Goal: Information Seeking & Learning: Learn about a topic

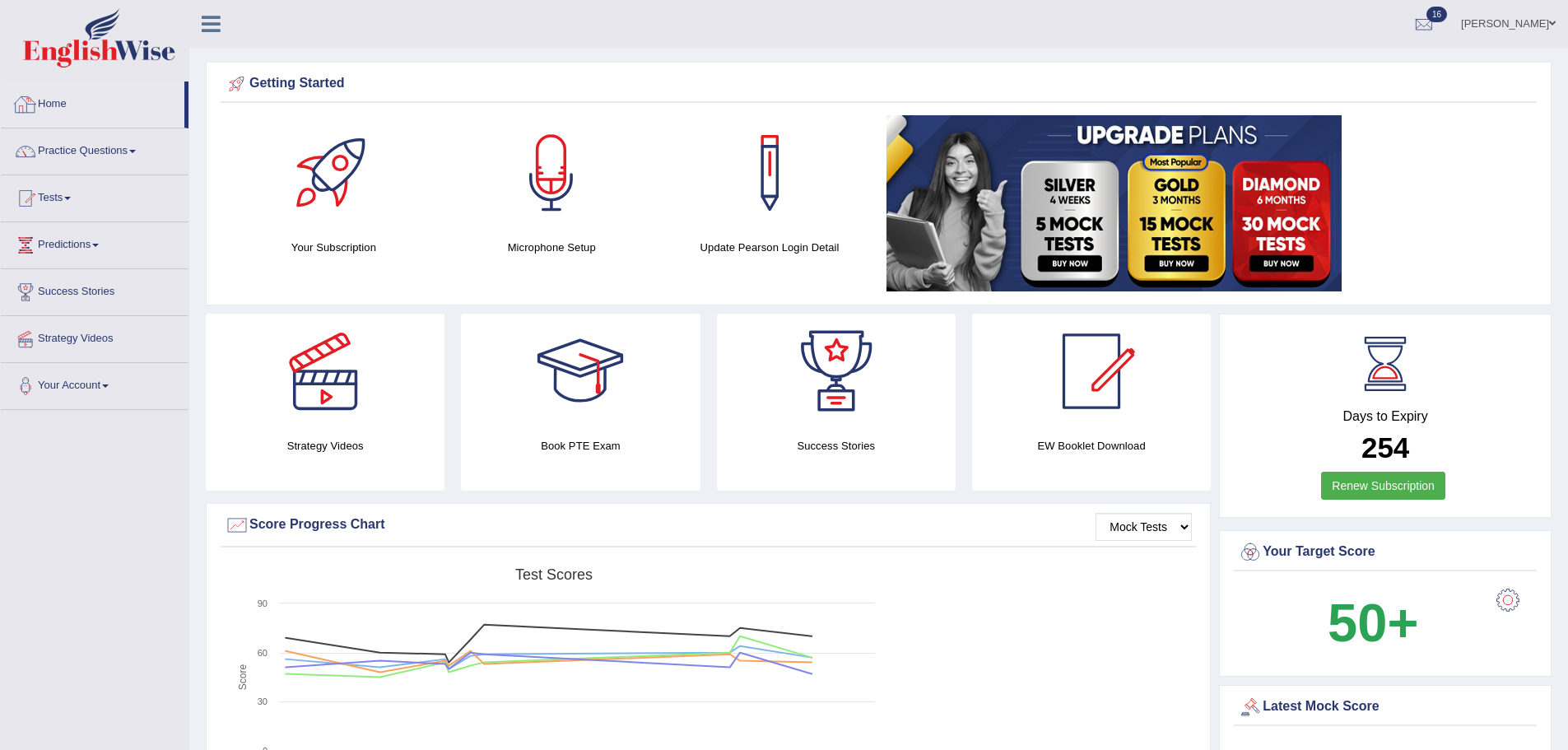
click at [58, 106] on link "Home" at bounding box center [93, 102] width 183 height 41
click at [74, 209] on link "Tests" at bounding box center [94, 196] width 188 height 41
click at [55, 292] on link "History" at bounding box center [107, 294] width 154 height 30
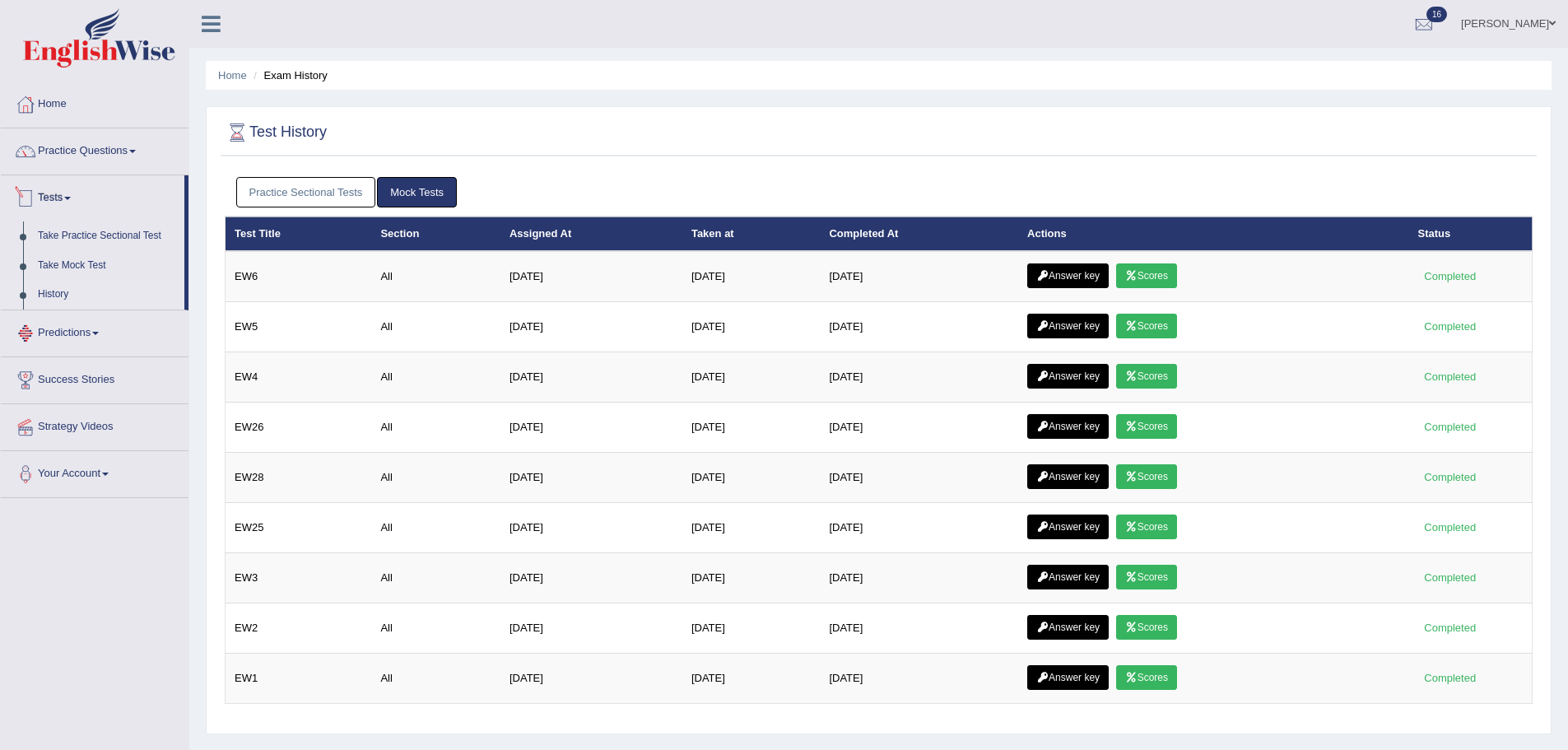
click at [282, 189] on link "Practice Sectional Tests" at bounding box center [306, 192] width 140 height 31
click at [291, 184] on link "Practice Sectional Tests" at bounding box center [306, 192] width 140 height 31
click at [293, 199] on link "Practice Sectional Tests" at bounding box center [306, 192] width 140 height 31
click at [276, 180] on link "Practice Sectional Tests" at bounding box center [306, 192] width 140 height 31
click at [306, 193] on link "Practice Sectional Tests" at bounding box center [306, 192] width 140 height 31
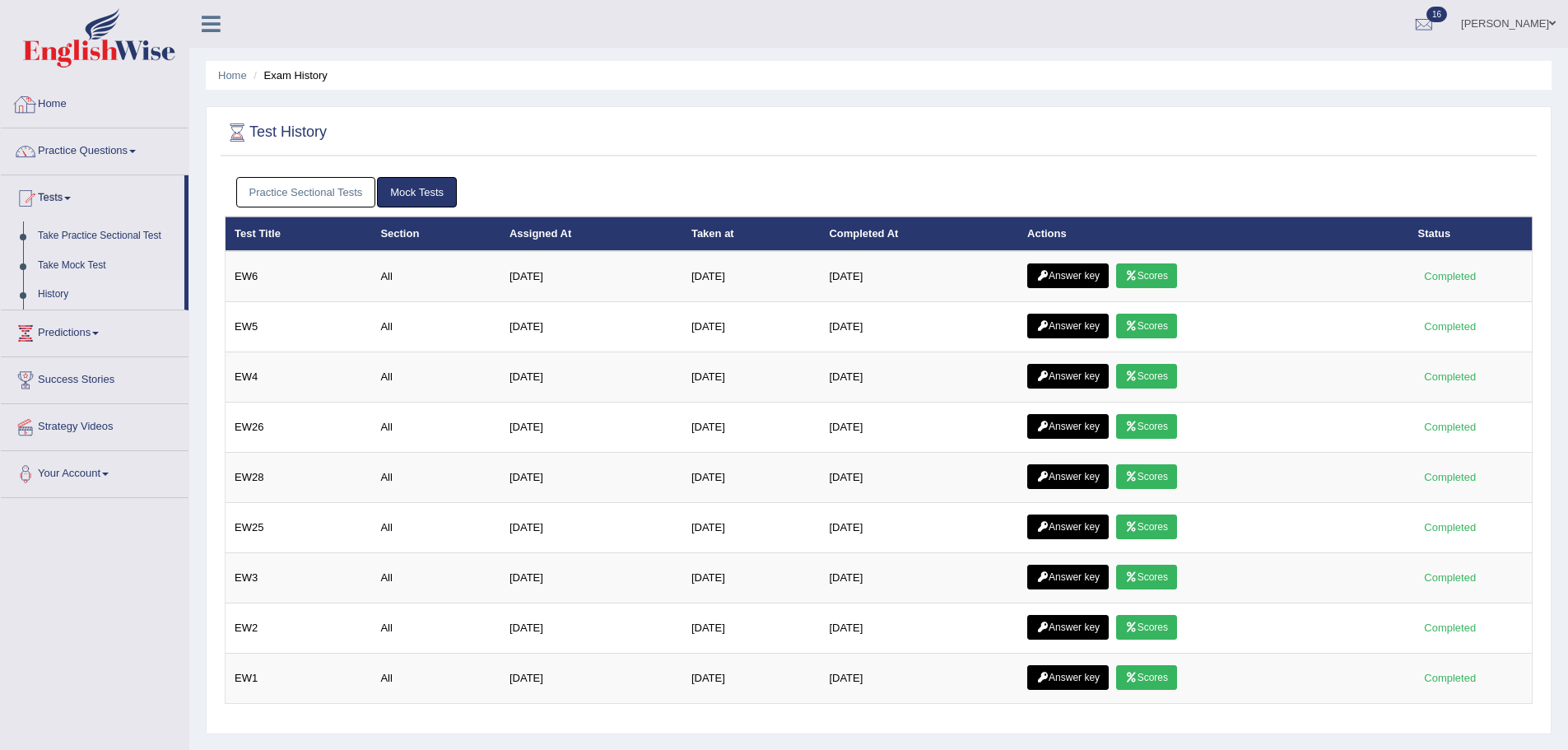
click at [268, 185] on link "Practice Sectional Tests" at bounding box center [306, 192] width 140 height 31
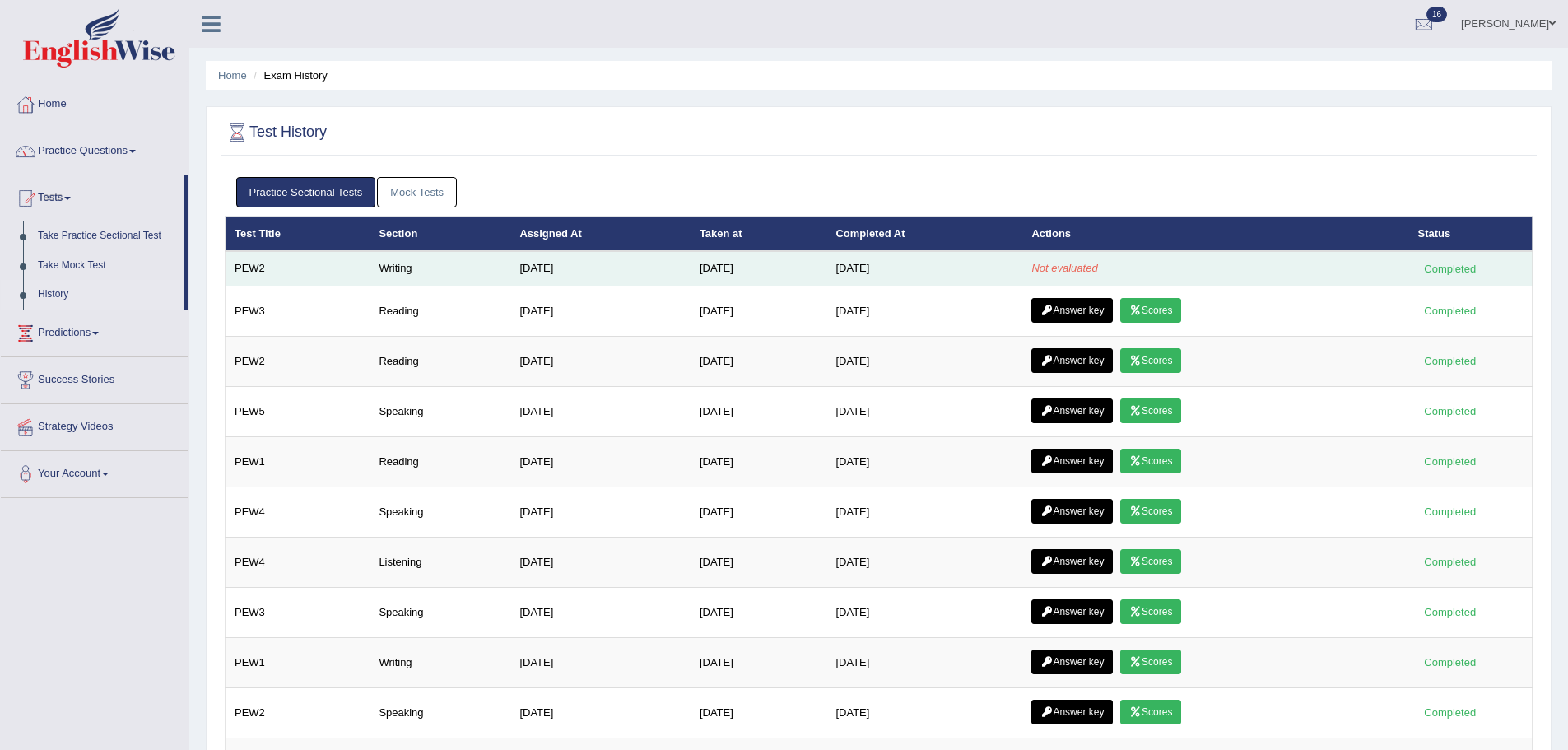
click at [398, 270] on td "Writing" at bounding box center [439, 268] width 141 height 34
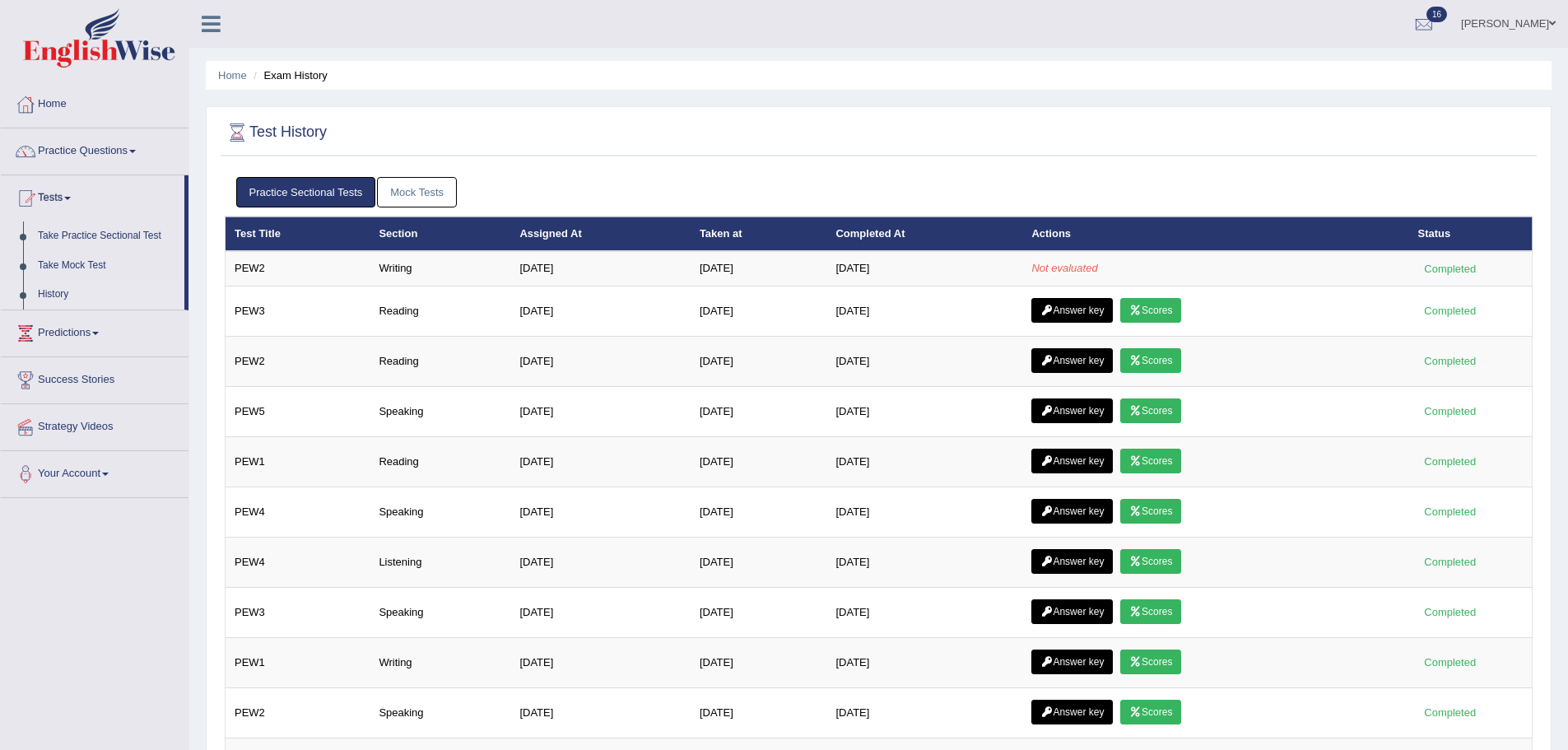
click at [428, 189] on link "Mock Tests" at bounding box center [416, 192] width 80 height 31
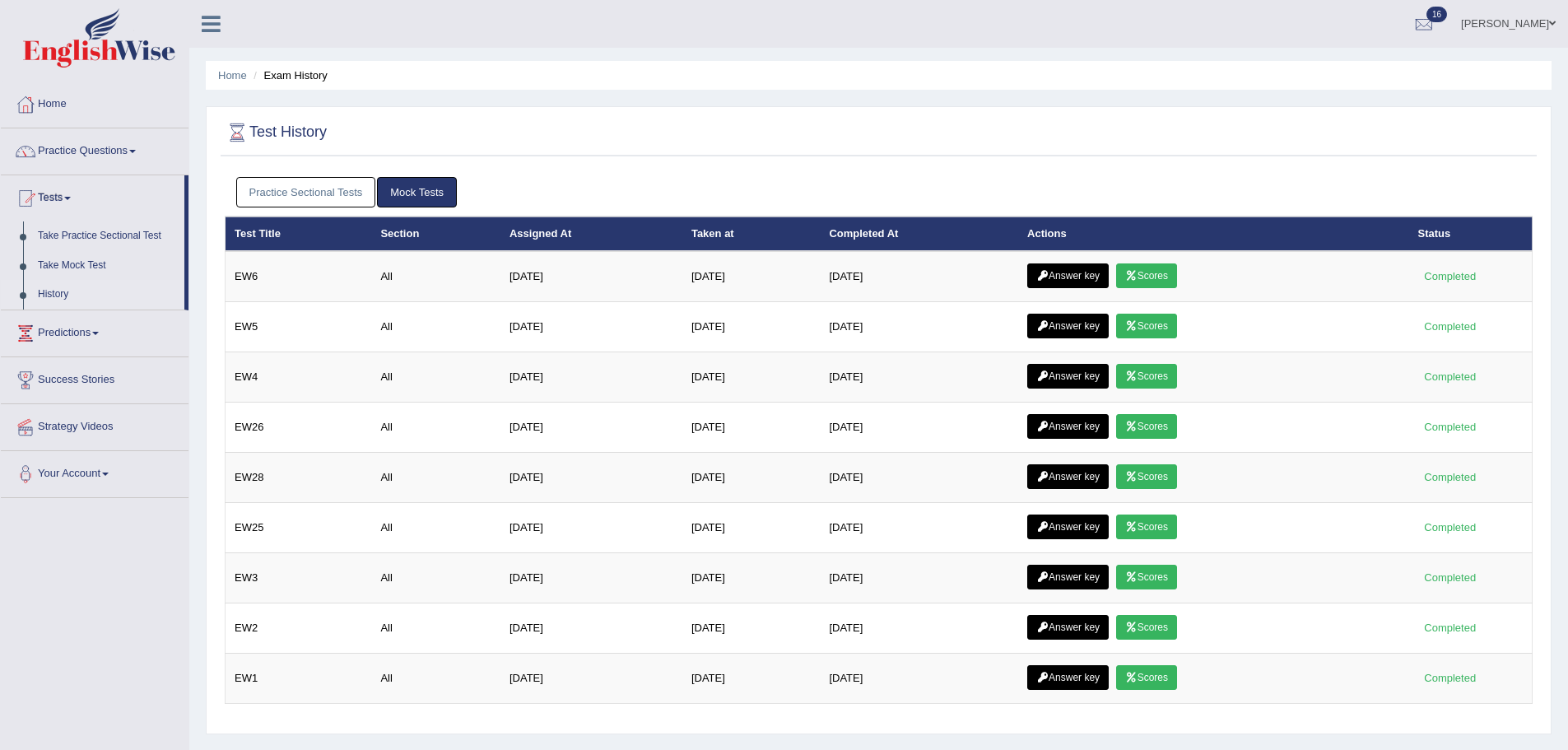
click at [345, 186] on link "Practice Sectional Tests" at bounding box center [306, 192] width 140 height 31
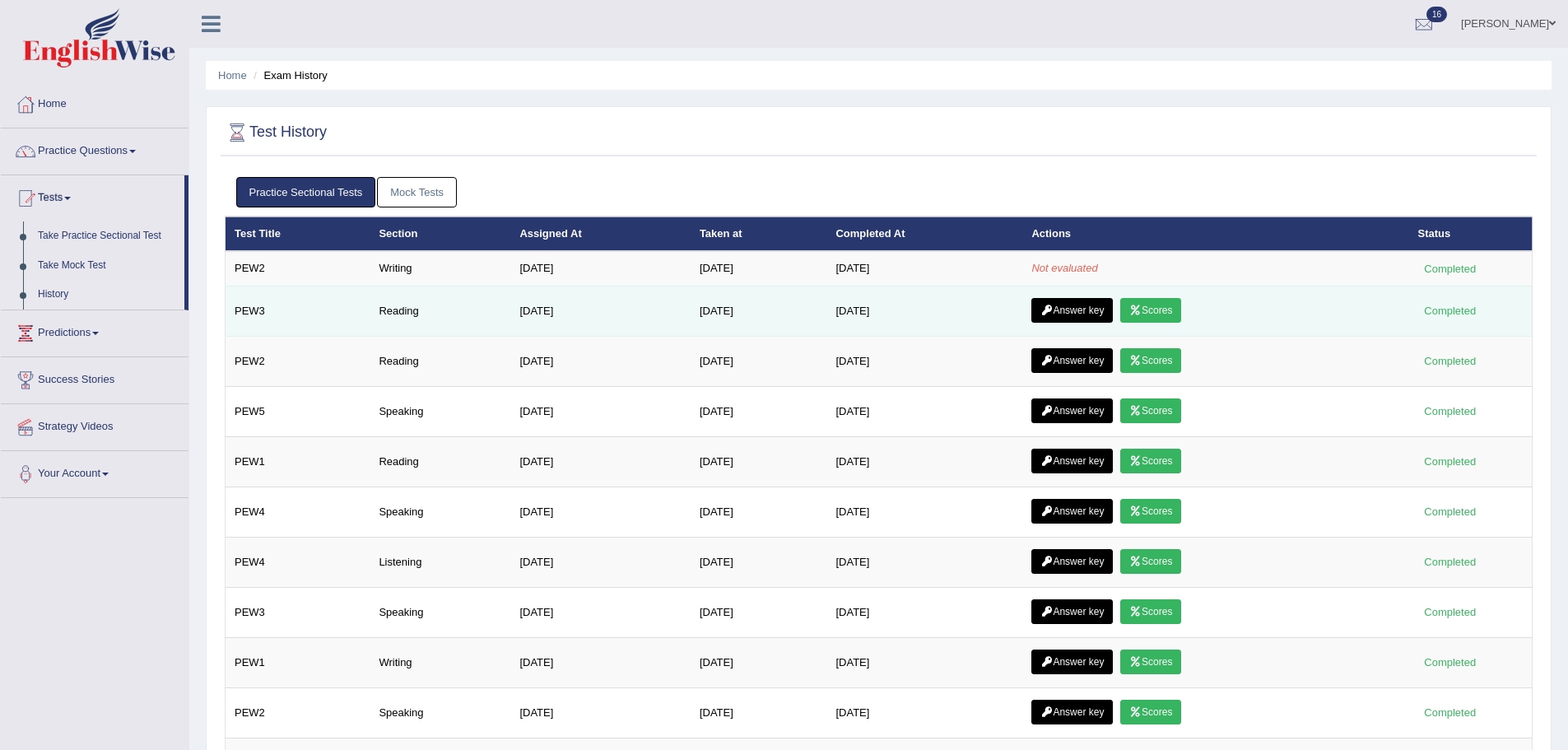
click at [1173, 309] on link "Scores" at bounding box center [1151, 310] width 61 height 25
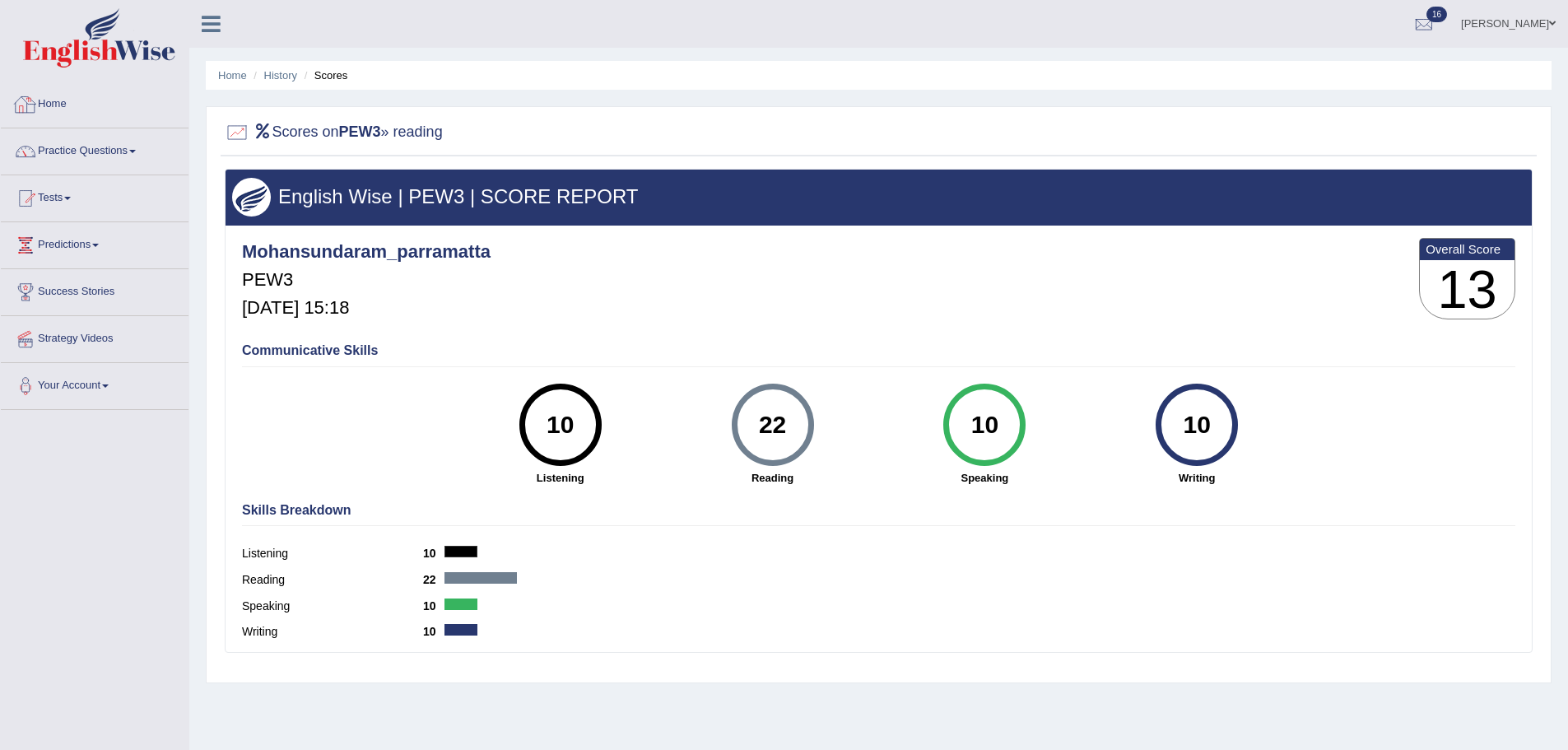
click at [54, 107] on link "Home" at bounding box center [94, 102] width 188 height 41
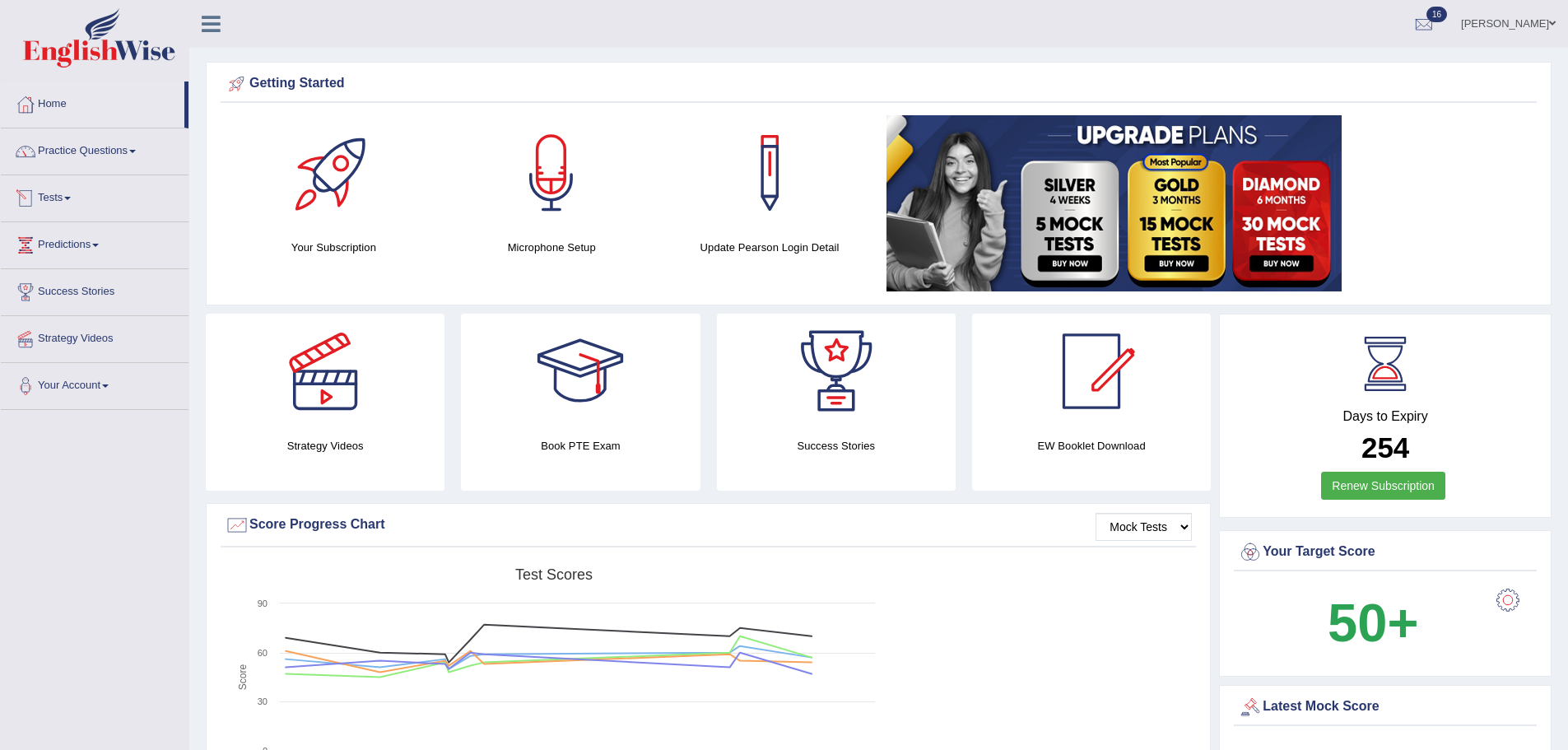
click at [75, 189] on link "Tests" at bounding box center [94, 196] width 188 height 41
click at [57, 295] on link "History" at bounding box center [107, 294] width 154 height 30
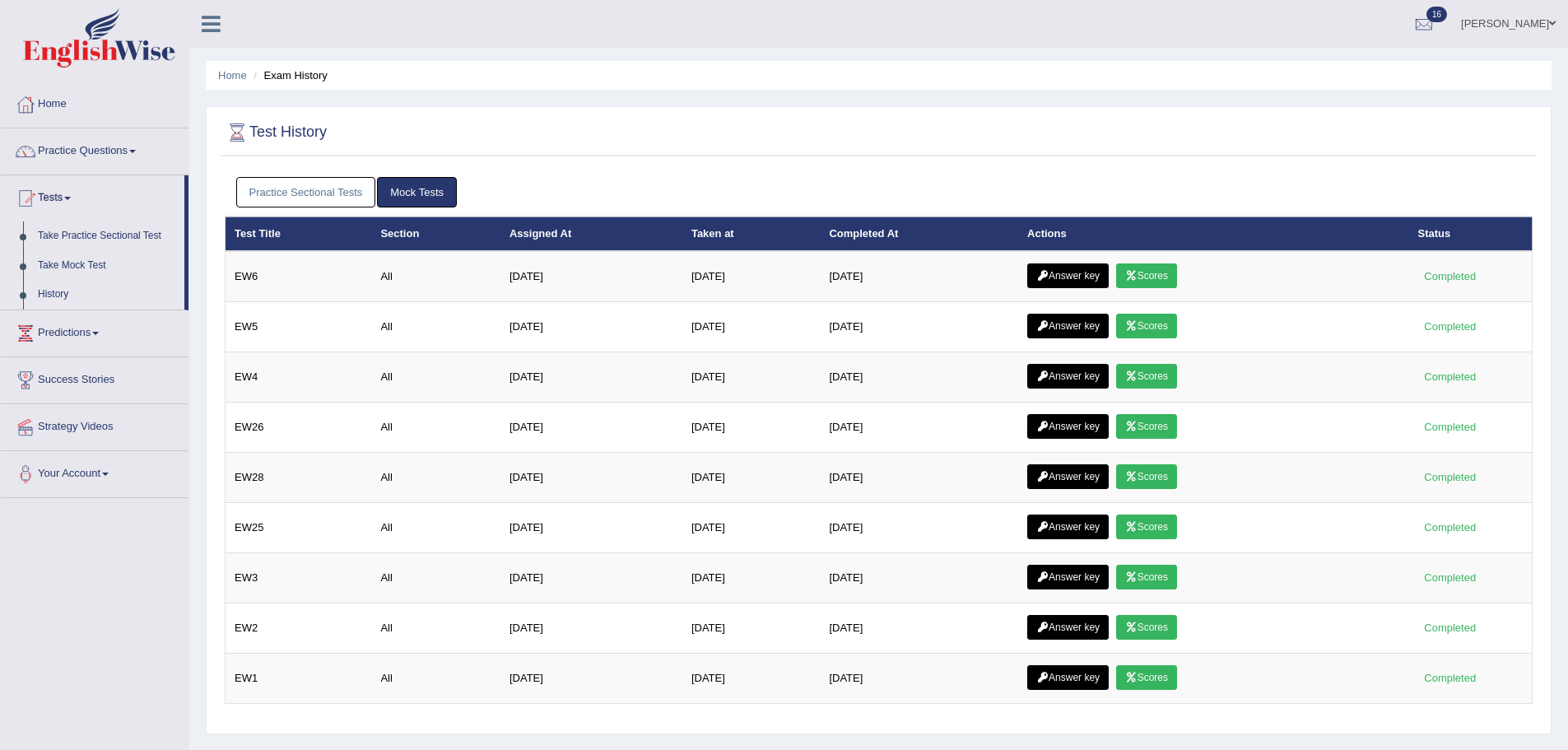
click at [319, 200] on link "Practice Sectional Tests" at bounding box center [306, 192] width 140 height 31
click at [300, 193] on link "Practice Sectional Tests" at bounding box center [306, 192] width 140 height 31
click at [331, 193] on link "Practice Sectional Tests" at bounding box center [306, 192] width 140 height 31
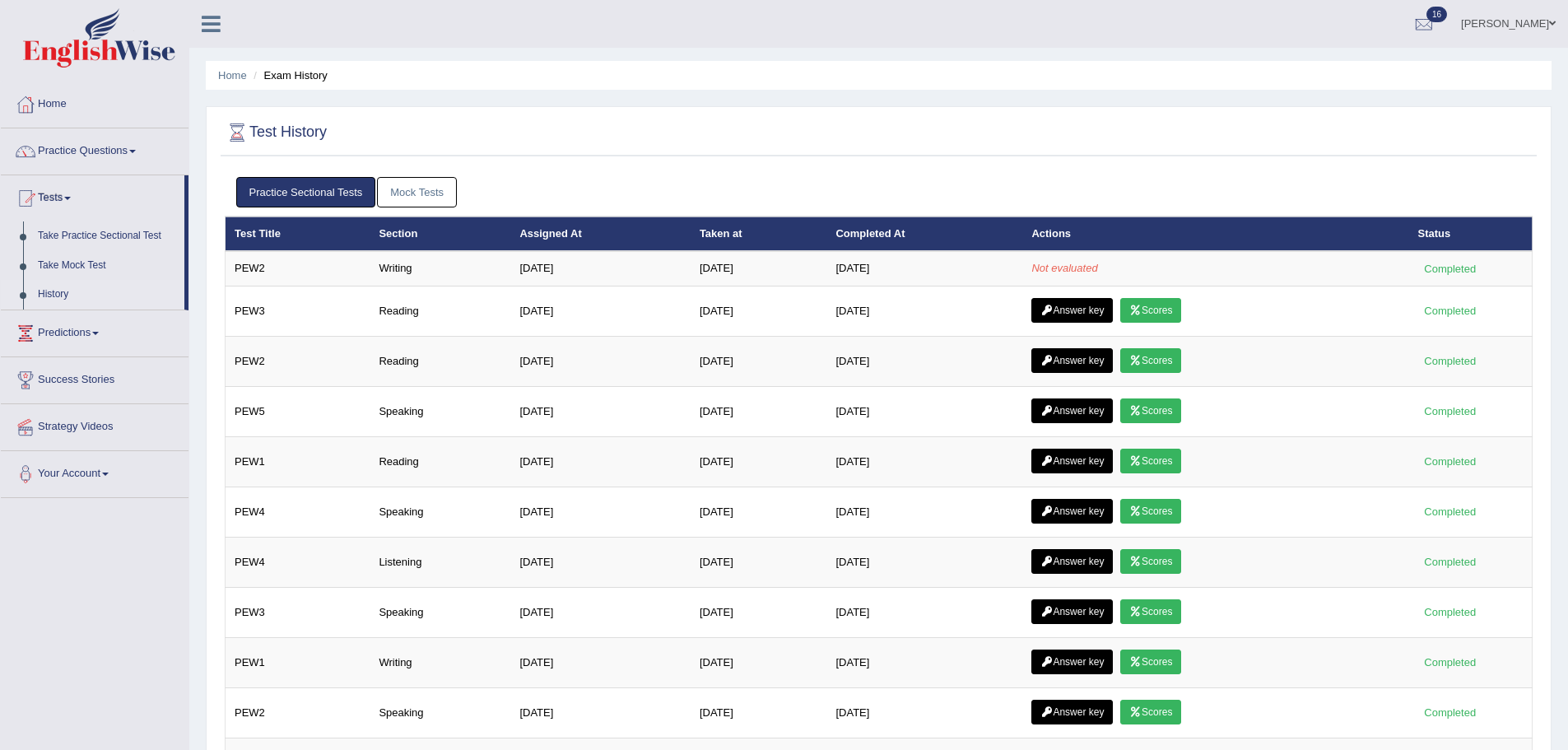
click at [292, 192] on link "Practice Sectional Tests" at bounding box center [306, 192] width 140 height 31
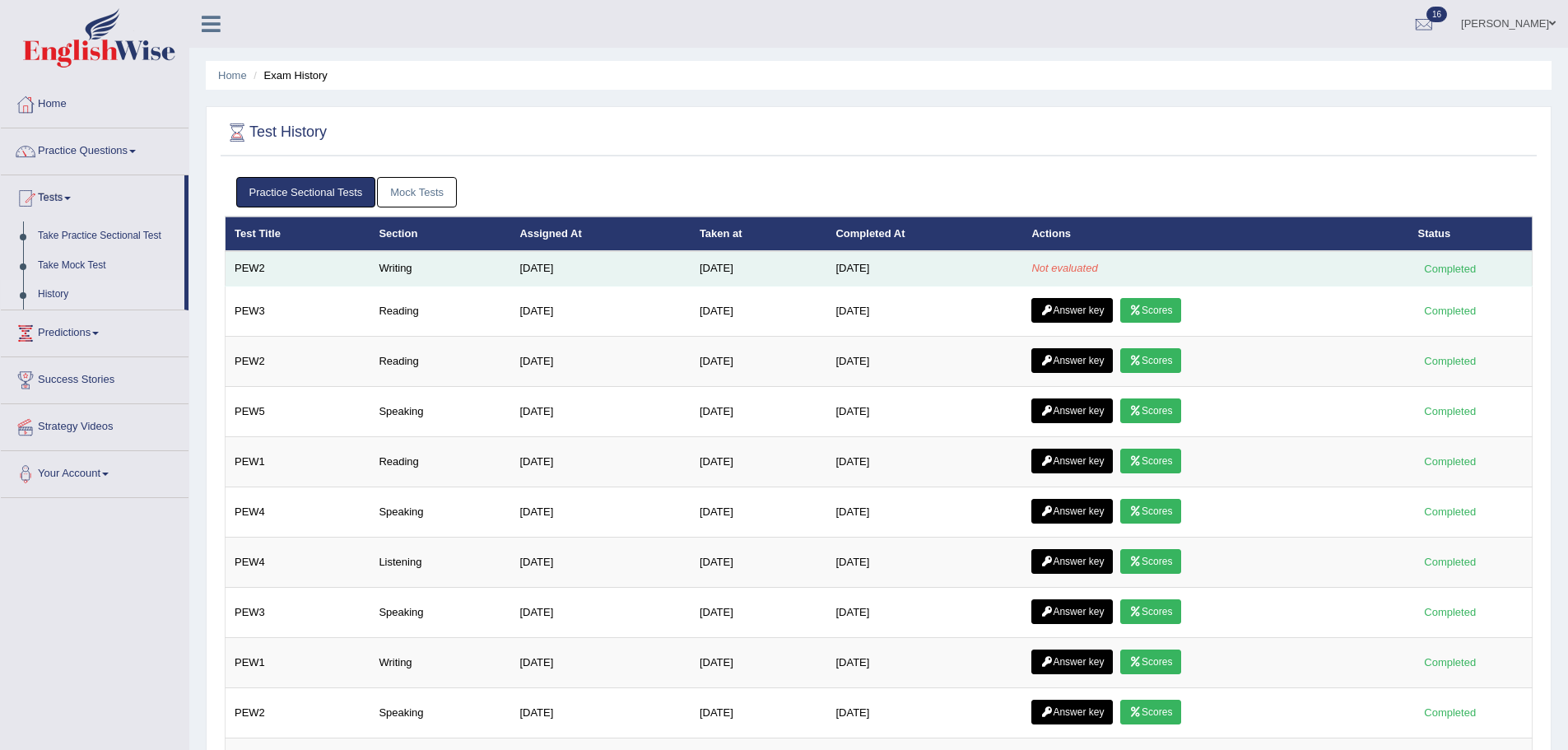
click at [883, 266] on td "[DATE]" at bounding box center [924, 268] width 196 height 34
click at [1465, 271] on div "Completed" at bounding box center [1450, 269] width 64 height 18
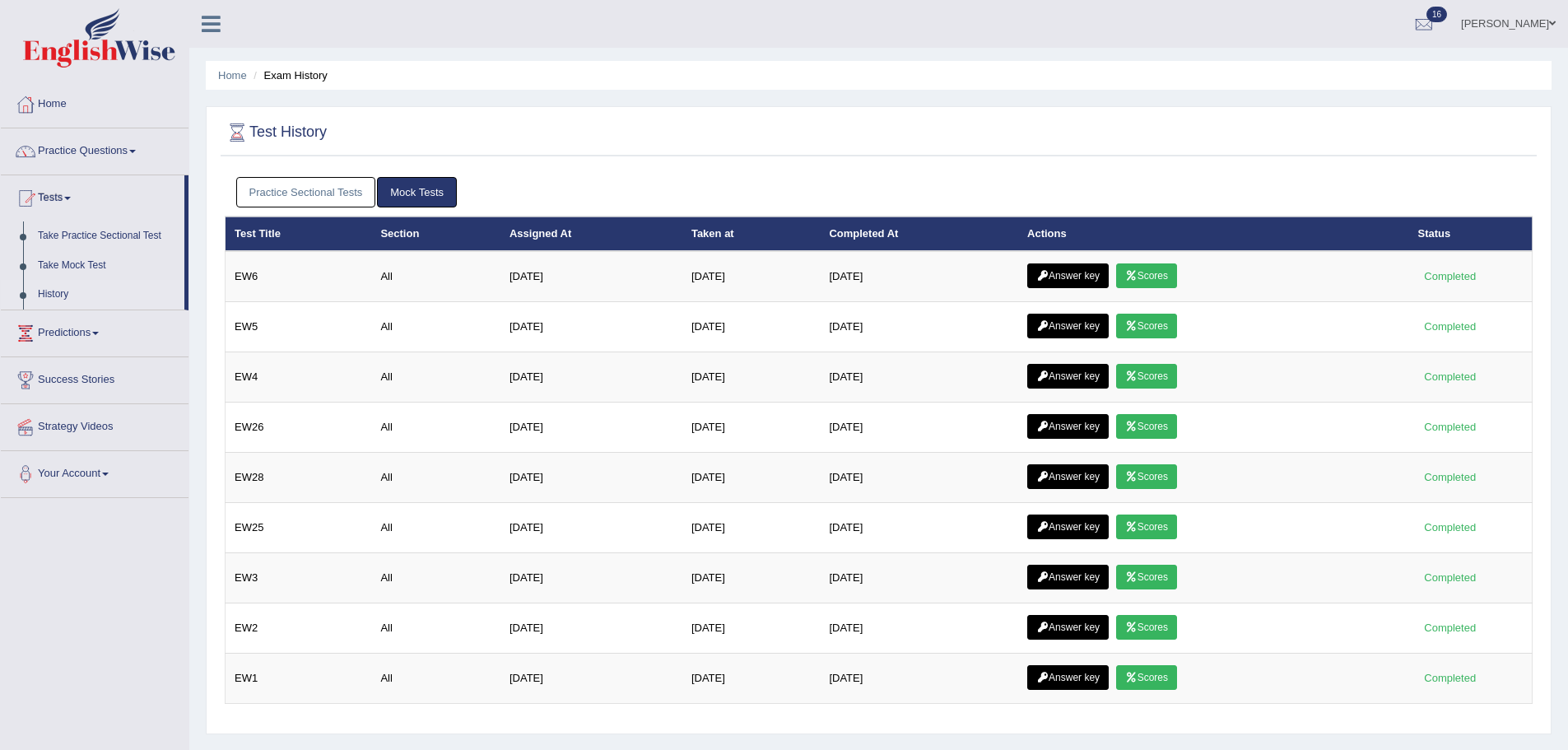
click at [300, 182] on link "Practice Sectional Tests" at bounding box center [306, 192] width 140 height 31
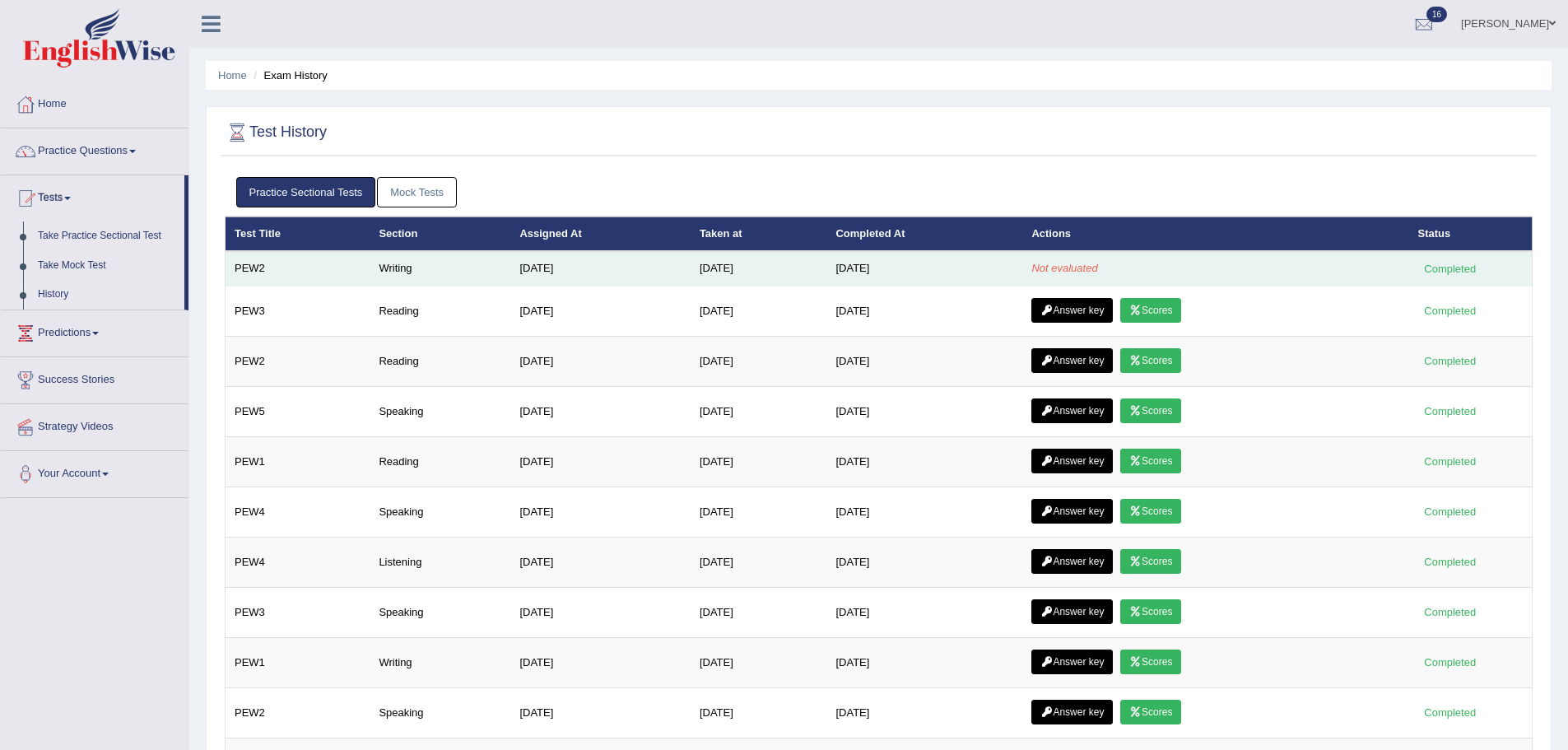
click at [387, 276] on td "Writing" at bounding box center [439, 268] width 141 height 34
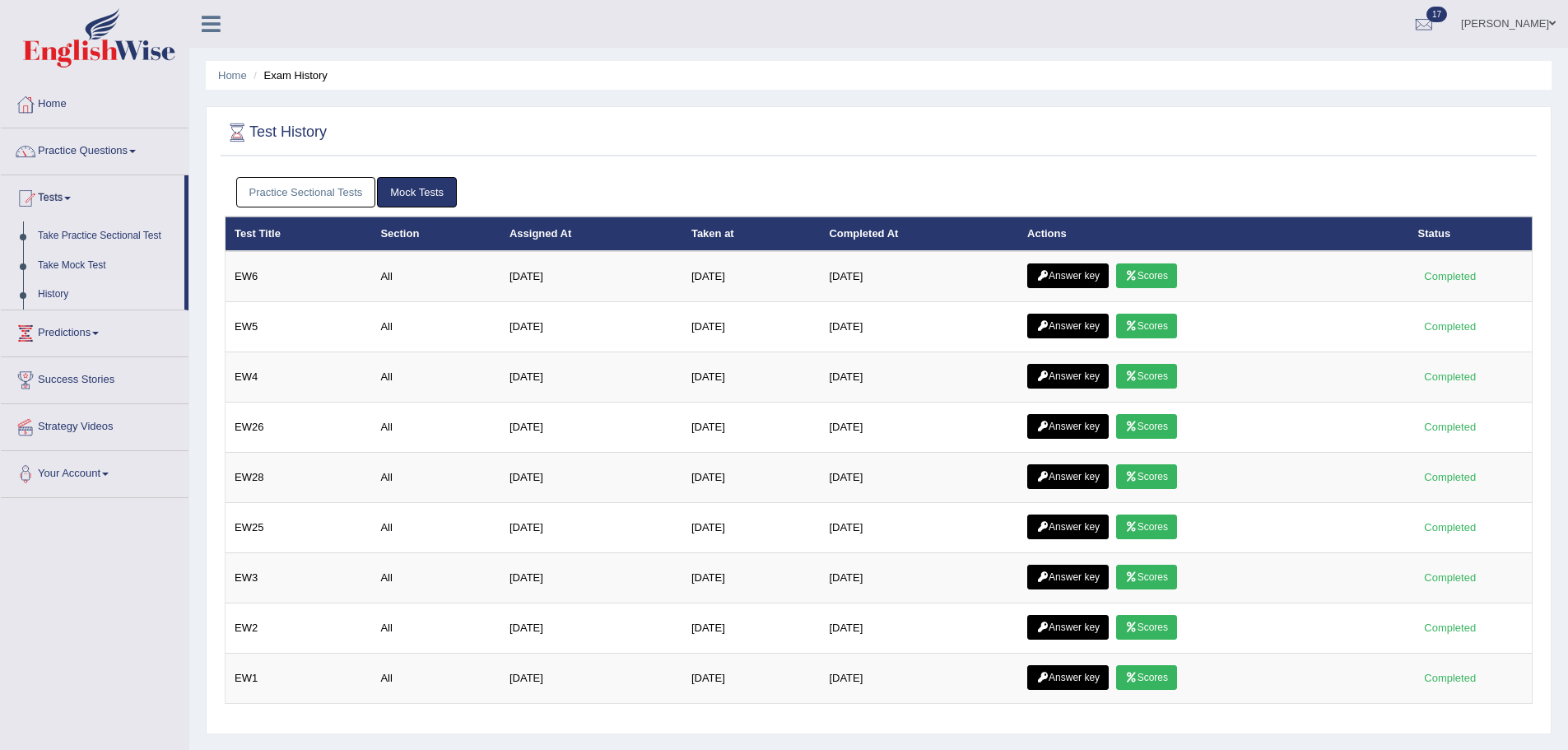
click at [277, 181] on link "Practice Sectional Tests" at bounding box center [306, 192] width 140 height 31
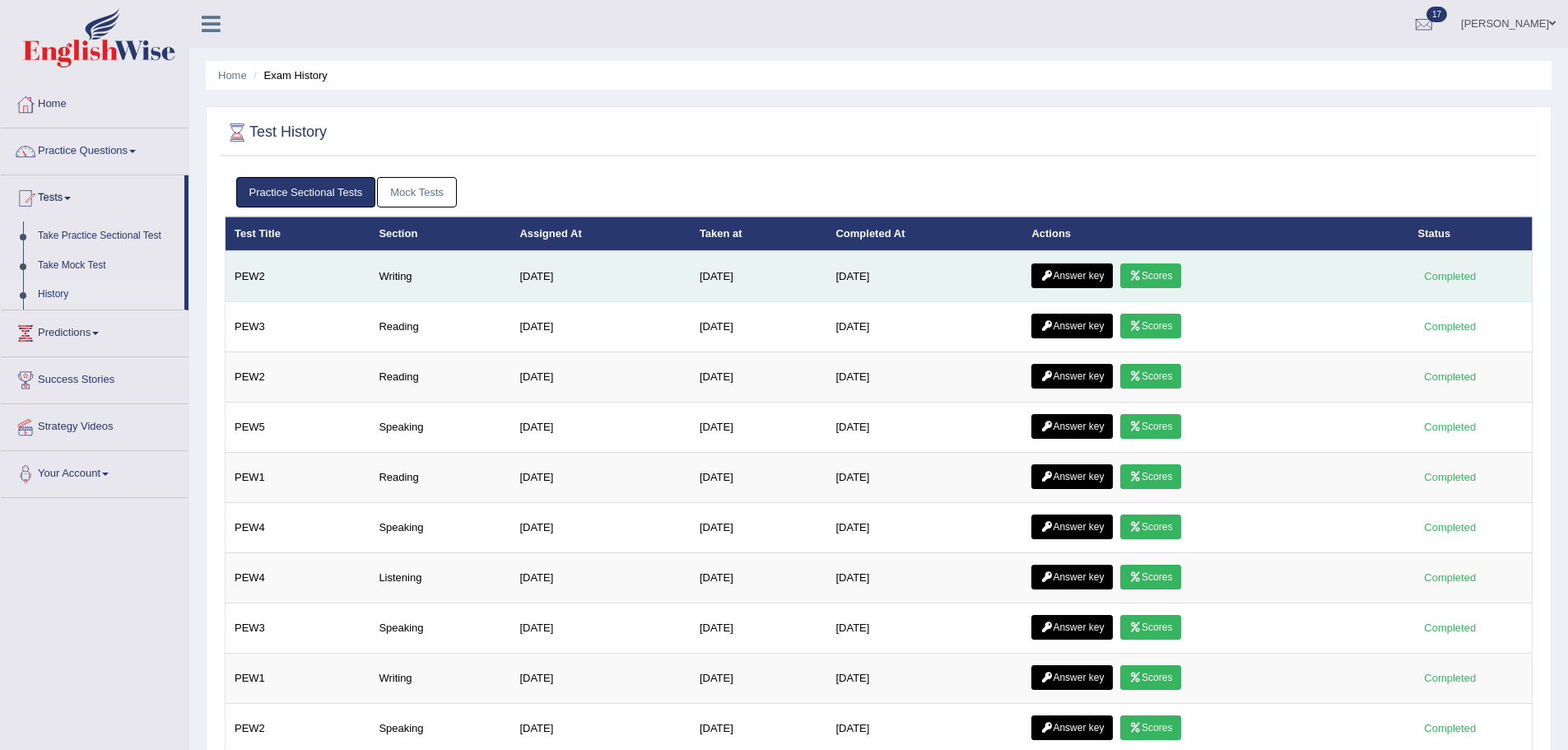
click at [1167, 278] on link "Scores" at bounding box center [1151, 276] width 61 height 25
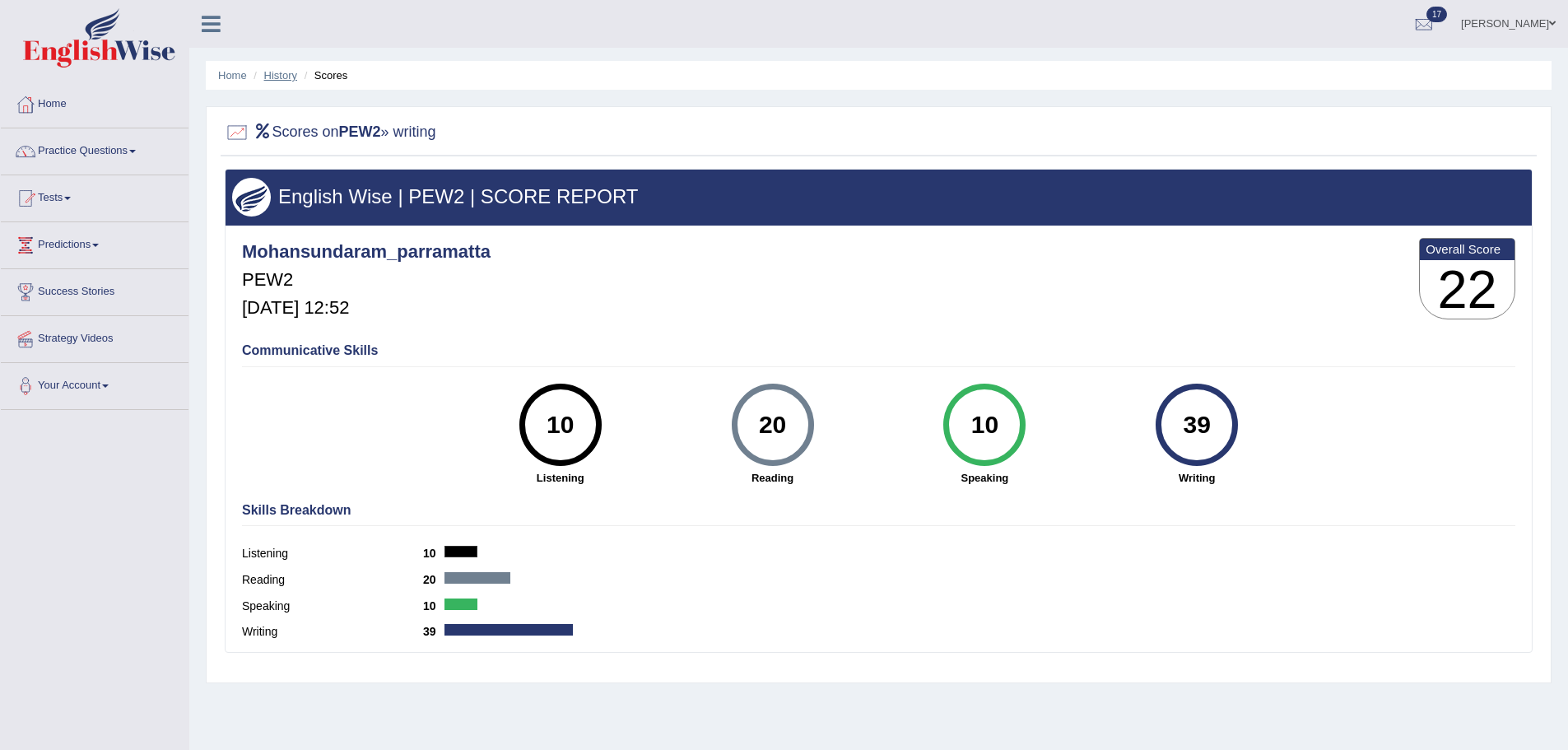
click at [264, 73] on link "History" at bounding box center [280, 75] width 32 height 13
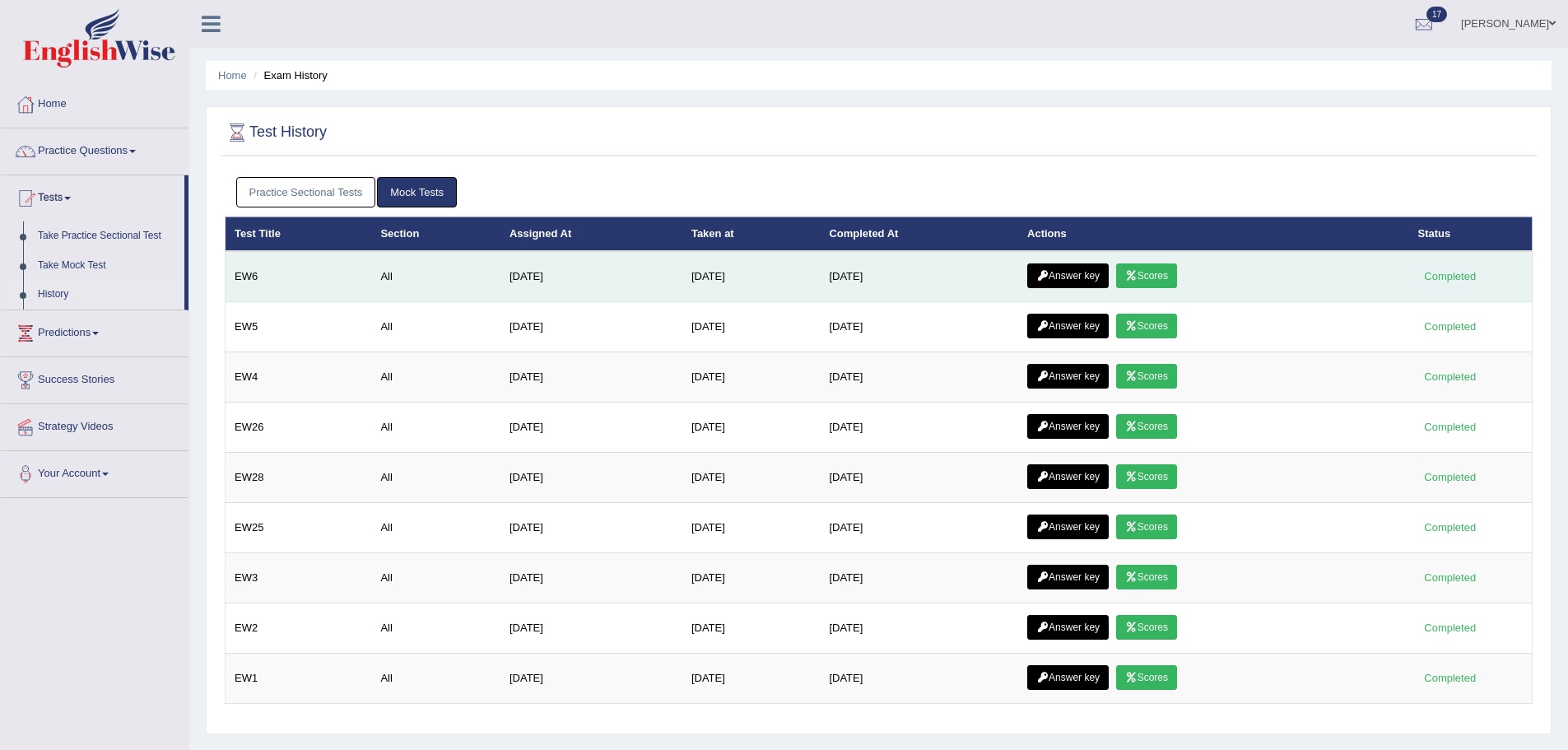
click at [1072, 278] on link "Answer key" at bounding box center [1068, 276] width 82 height 25
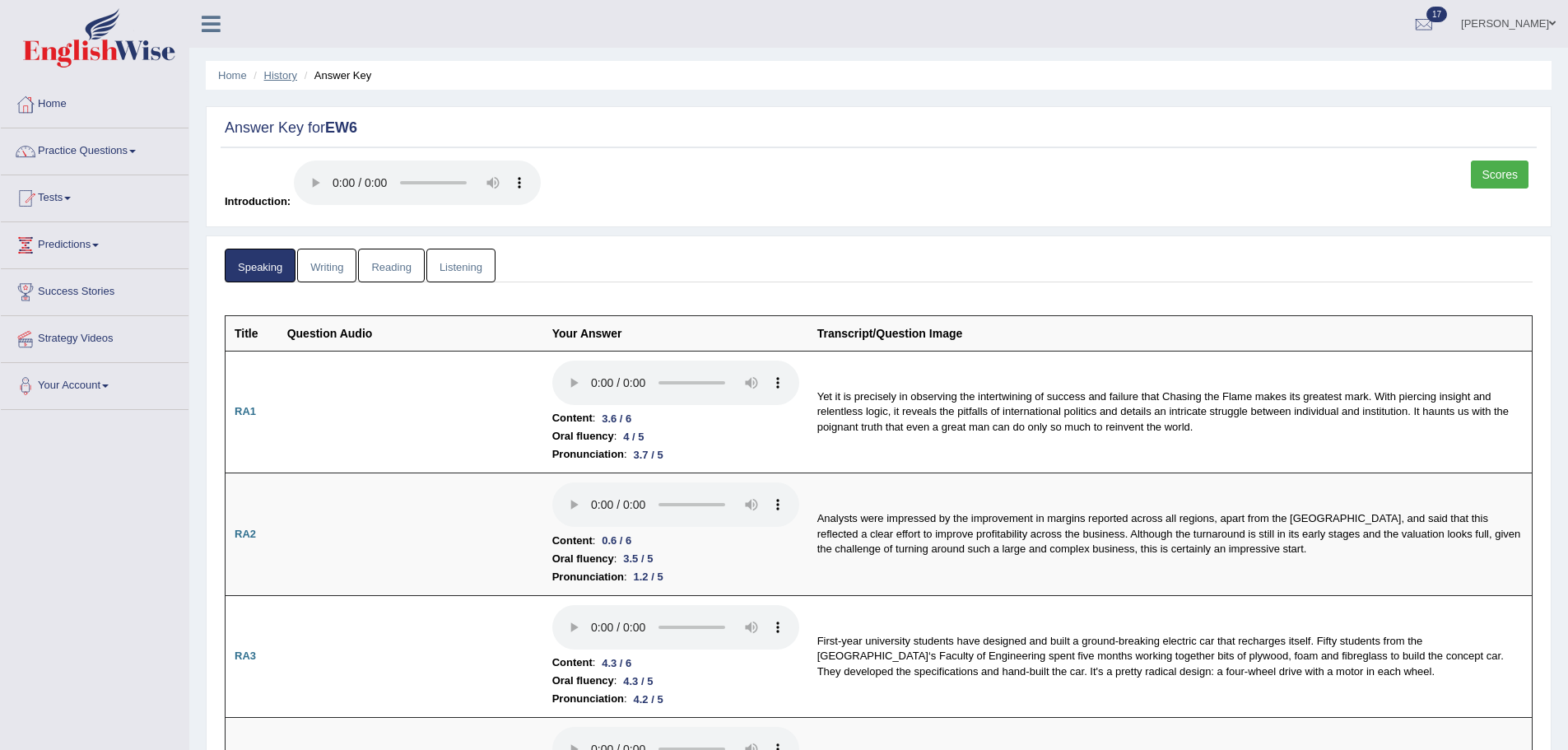
click at [290, 73] on link "History" at bounding box center [280, 75] width 32 height 13
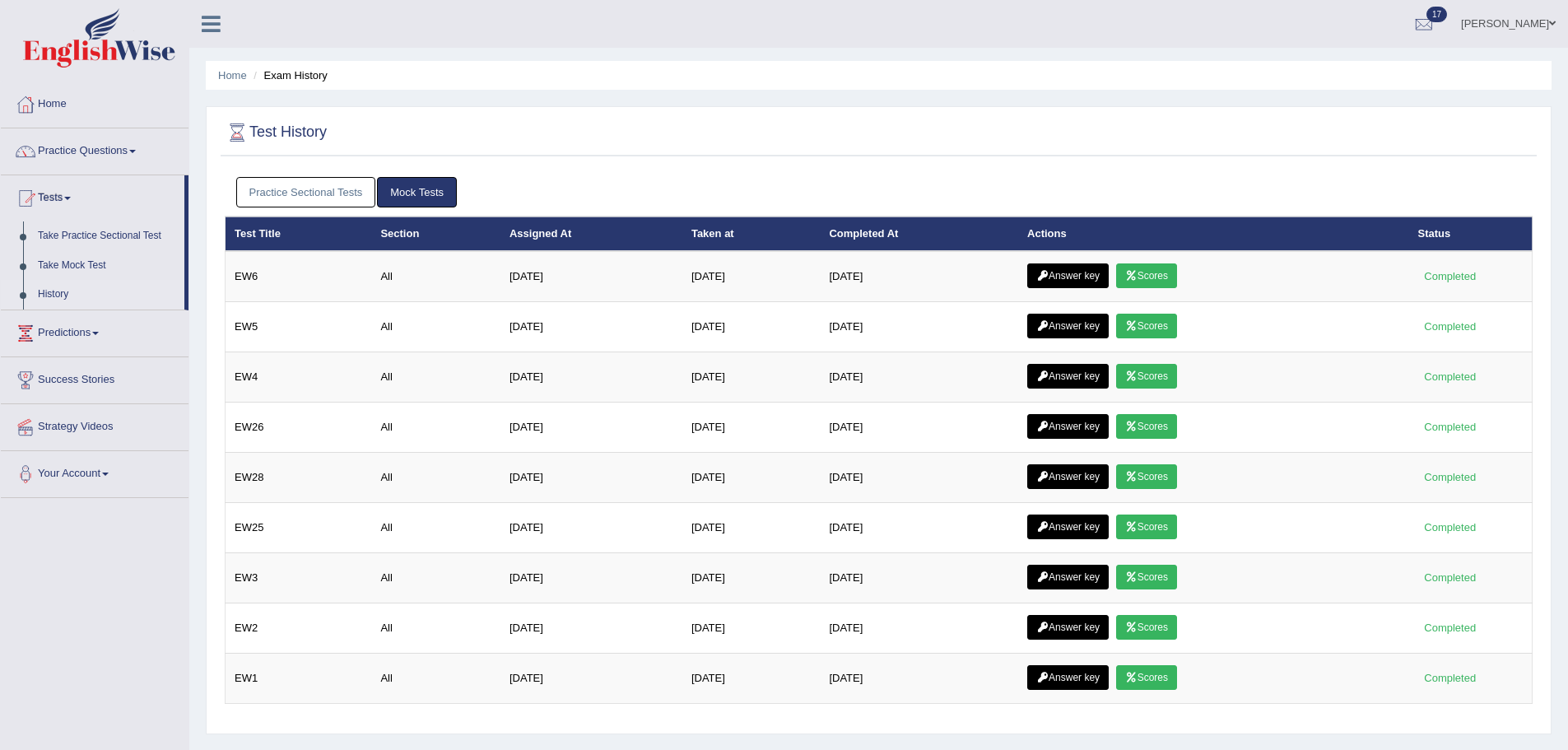
click at [309, 188] on link "Practice Sectional Tests" at bounding box center [306, 192] width 140 height 31
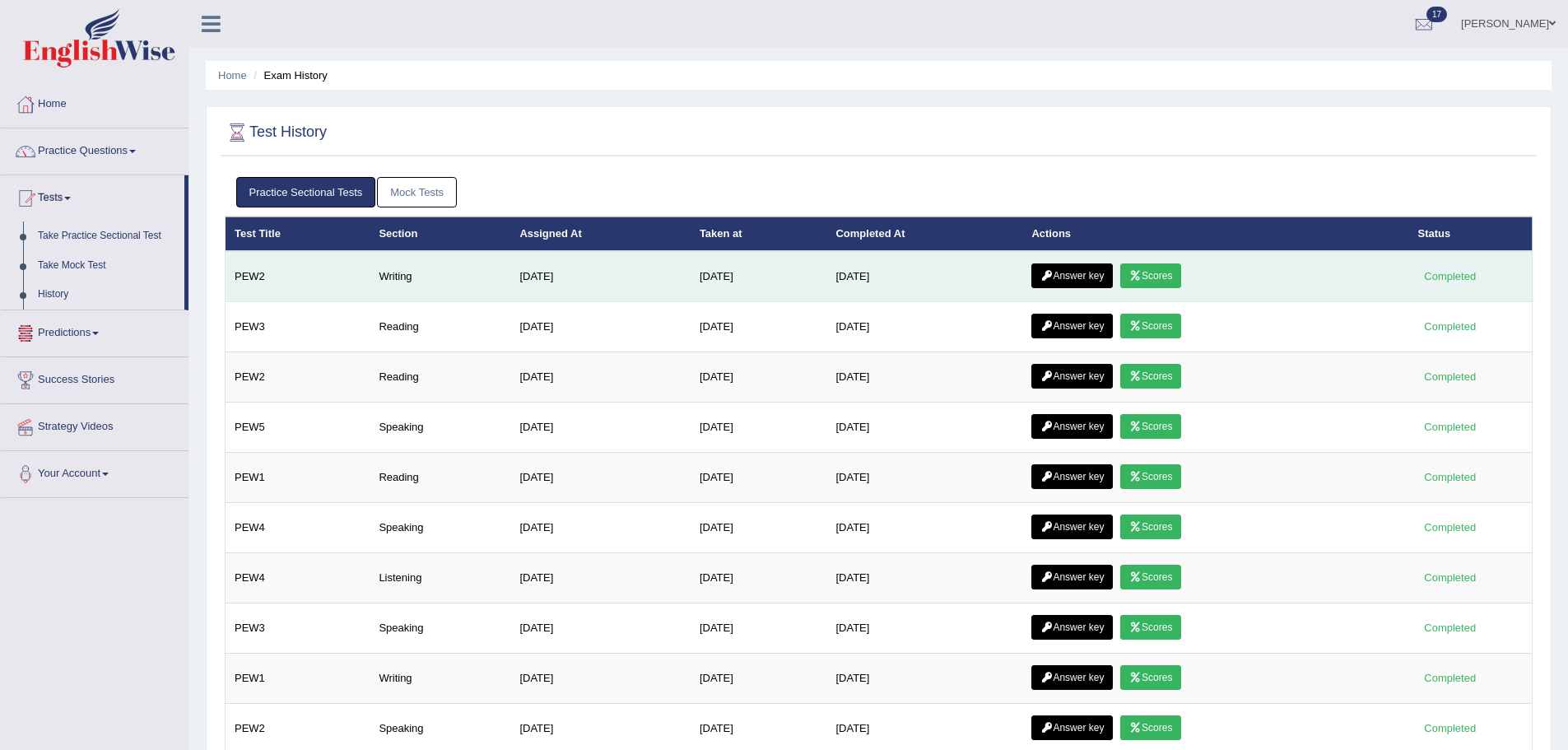
click at [1085, 281] on link "Answer key" at bounding box center [1072, 276] width 82 height 25
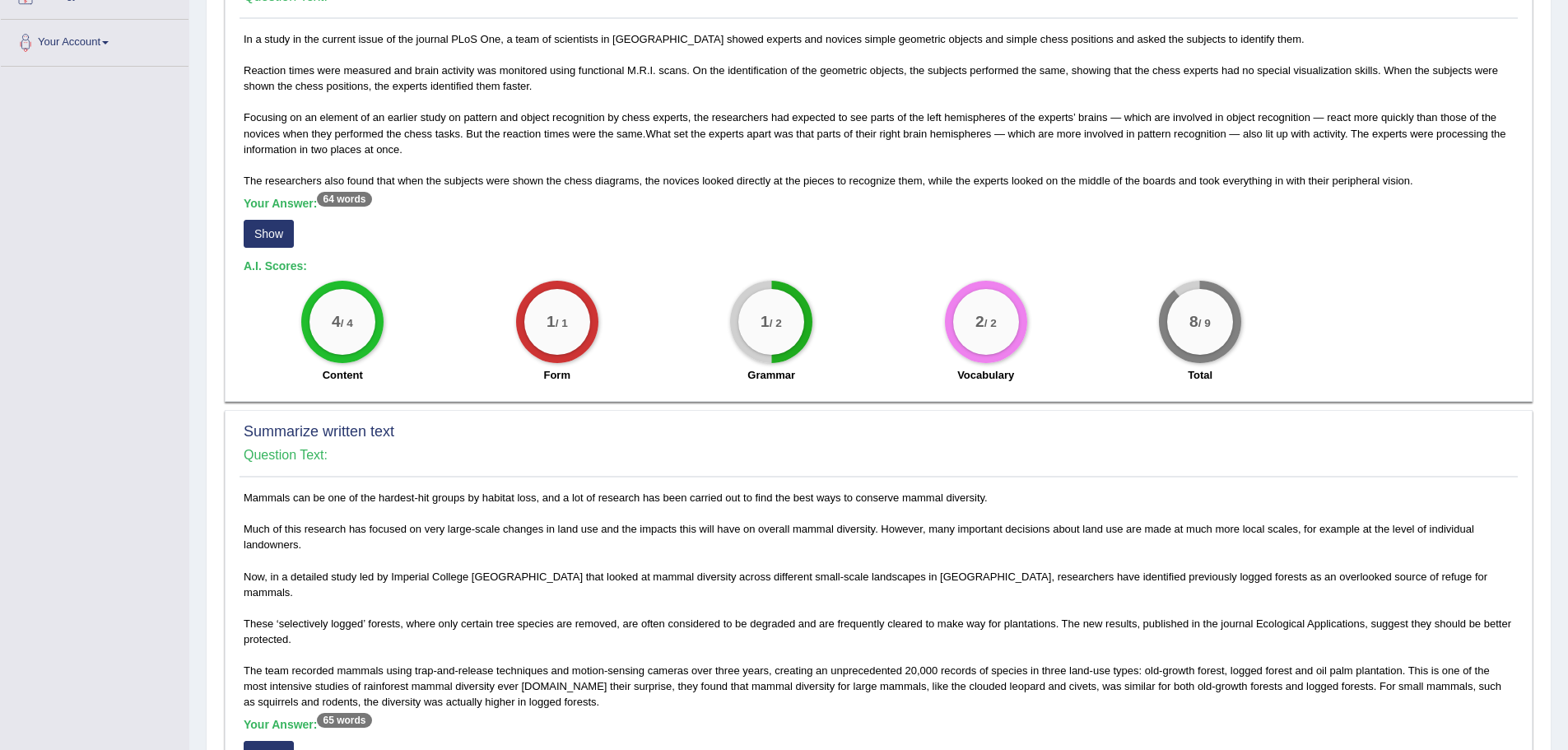
scroll to position [999, 0]
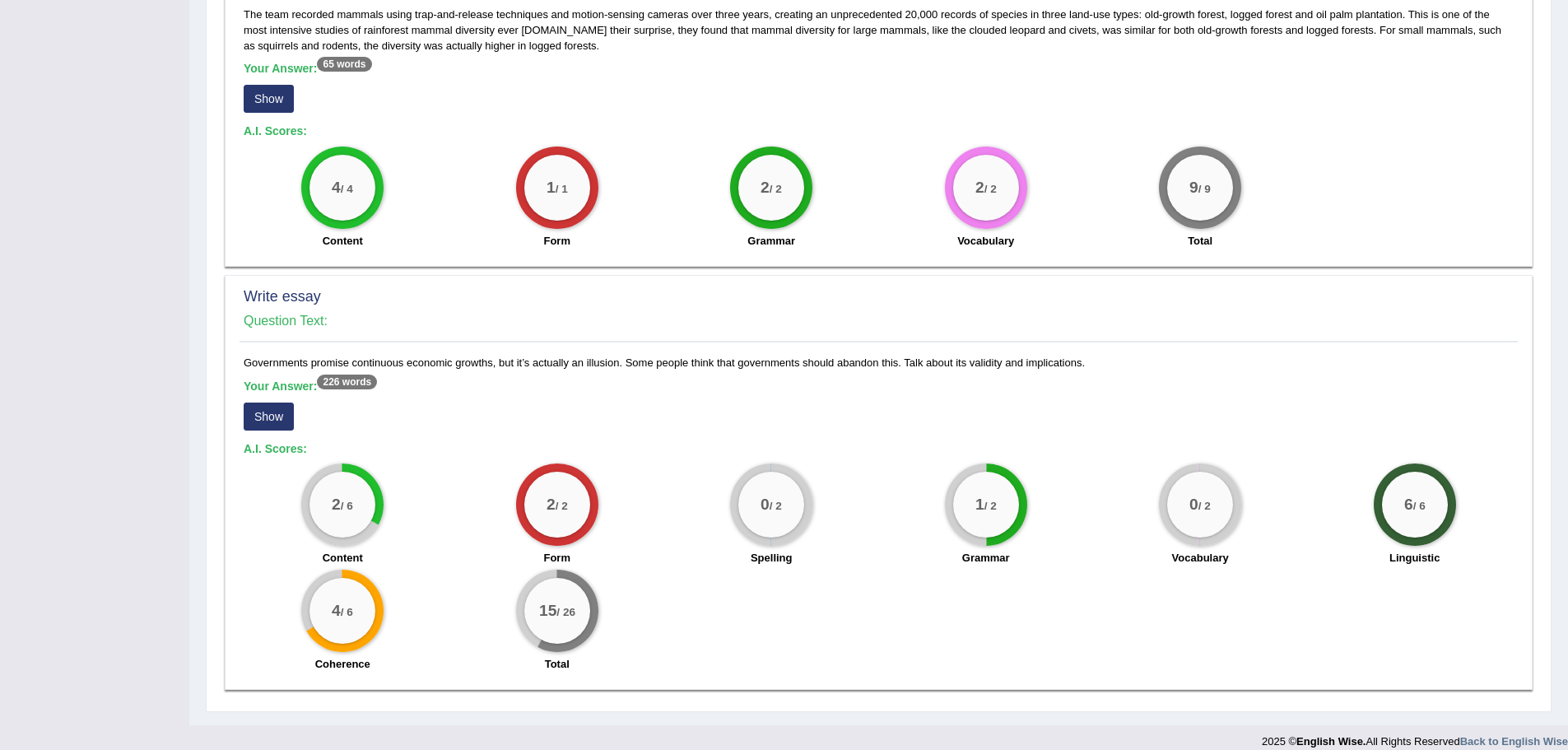
drag, startPoint x: 1083, startPoint y: 346, endPoint x: 224, endPoint y: 352, distance: 859.0
click at [224, 352] on div "Write essay Question Text: Governments promise continuous economic growths, but…" at bounding box center [878, 481] width 1308 height 414
click at [384, 314] on h4 "Question Text:" at bounding box center [879, 321] width 1270 height 15
drag, startPoint x: 239, startPoint y: 338, endPoint x: 397, endPoint y: 348, distance: 158.3
click at [397, 348] on div "Write essay Question Text: Governments promise continuous economic growths, but…" at bounding box center [878, 481] width 1308 height 414
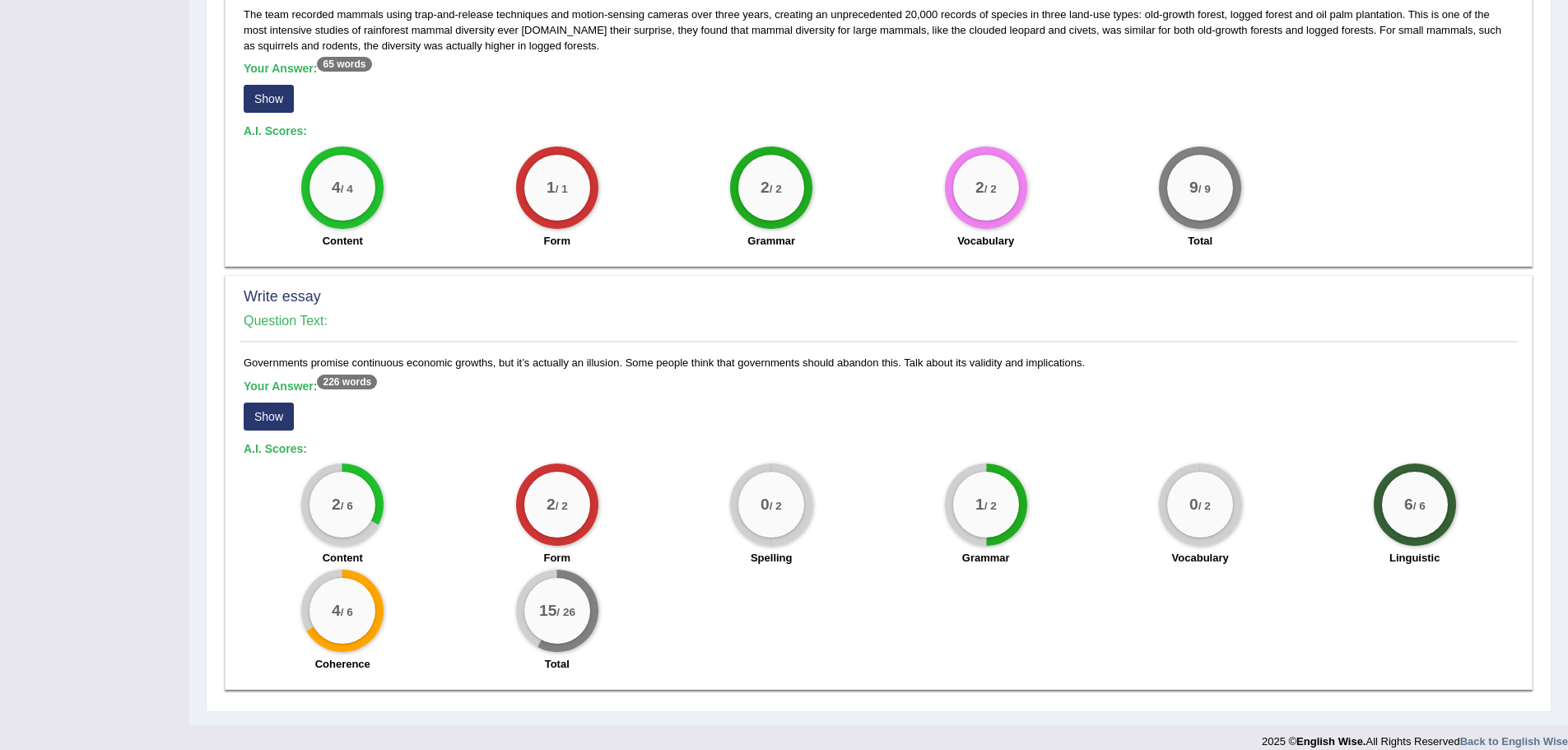
click at [484, 379] on h5 "Your Answer: 226 words" at bounding box center [879, 386] width 1270 height 15
drag, startPoint x: 254, startPoint y: 349, endPoint x: 445, endPoint y: 352, distance: 191.0
click at [445, 354] on div "Governments promise continuous economic growths, but it’s actually an illusion.…" at bounding box center [878, 517] width 1279 height 326
drag, startPoint x: 242, startPoint y: 347, endPoint x: 1089, endPoint y: 344, distance: 847.0
click at [1089, 354] on div "Governments promise continuous economic growths, but it’s actually an illusion.…" at bounding box center [878, 517] width 1279 height 326
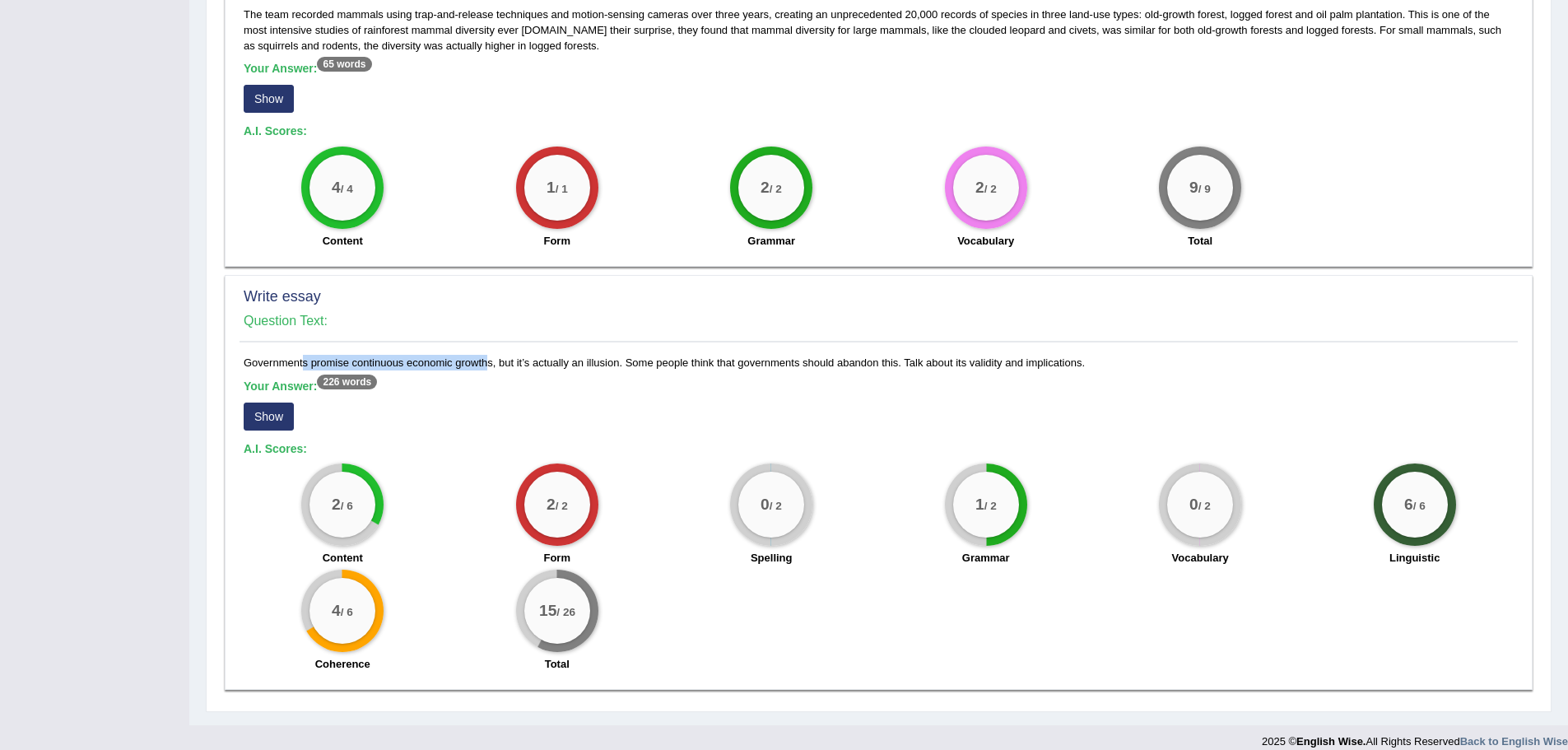
copy div "Governments promise continuous economic growths, but it’s actually an illusion.…"
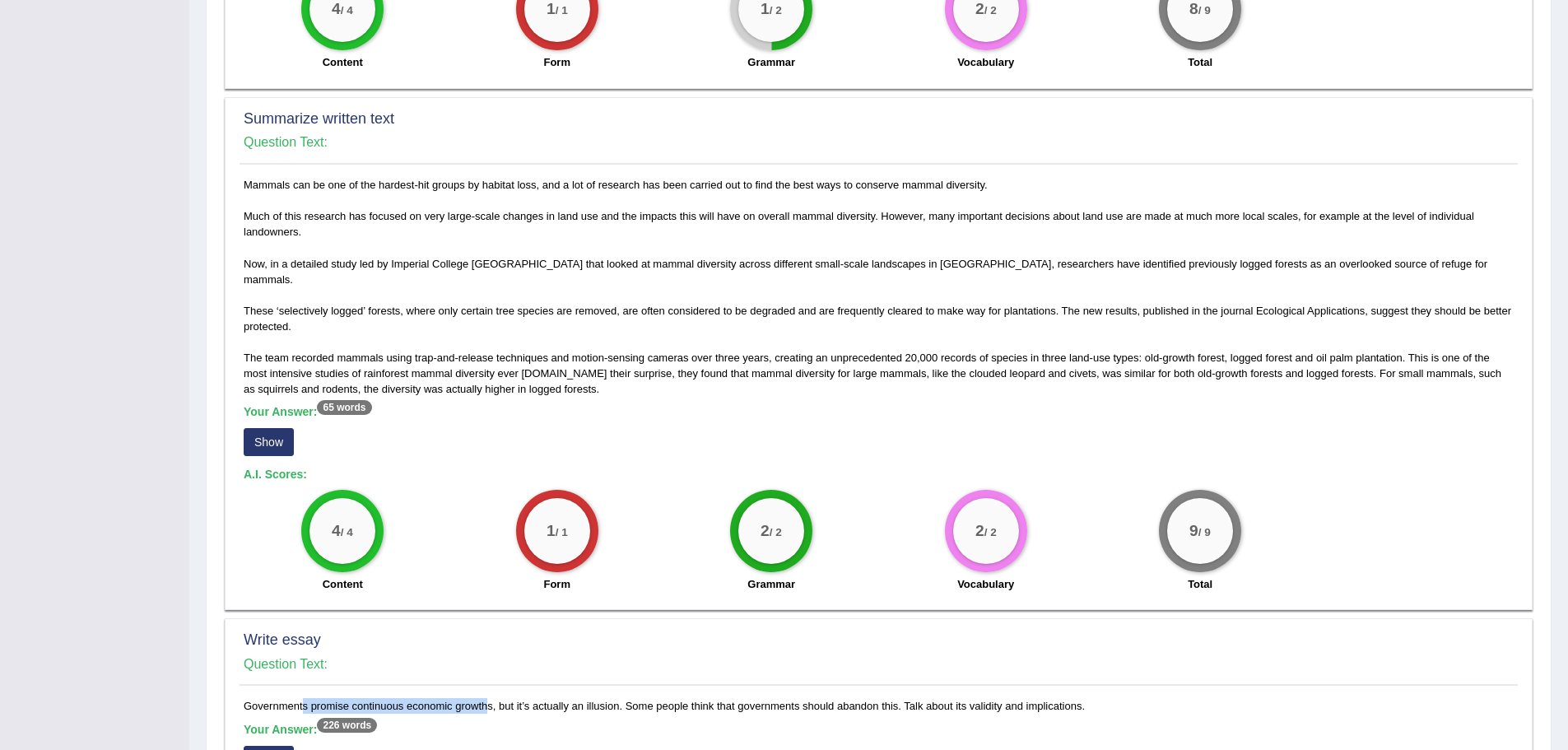
scroll to position [0, 0]
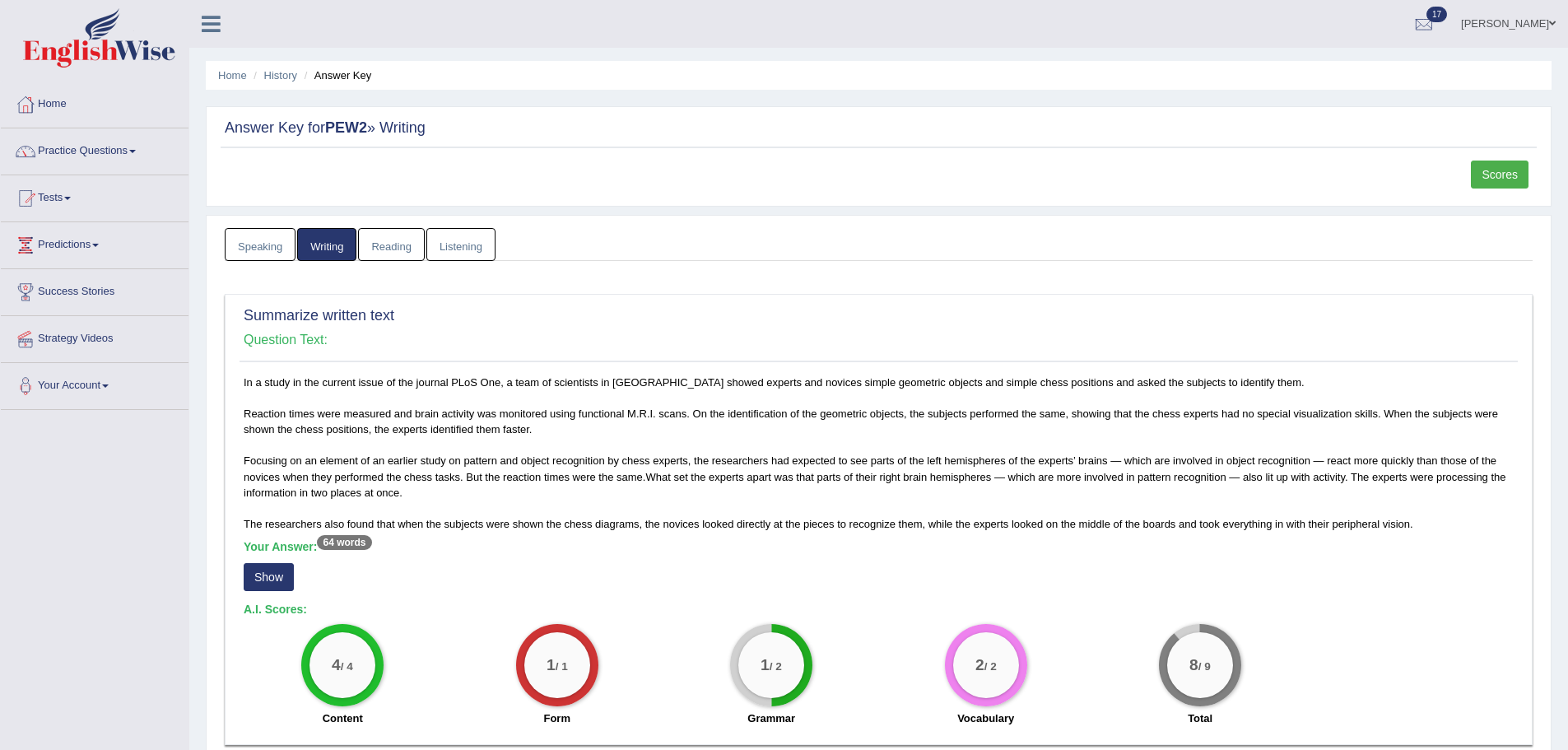
click at [264, 579] on button "Show" at bounding box center [269, 577] width 50 height 28
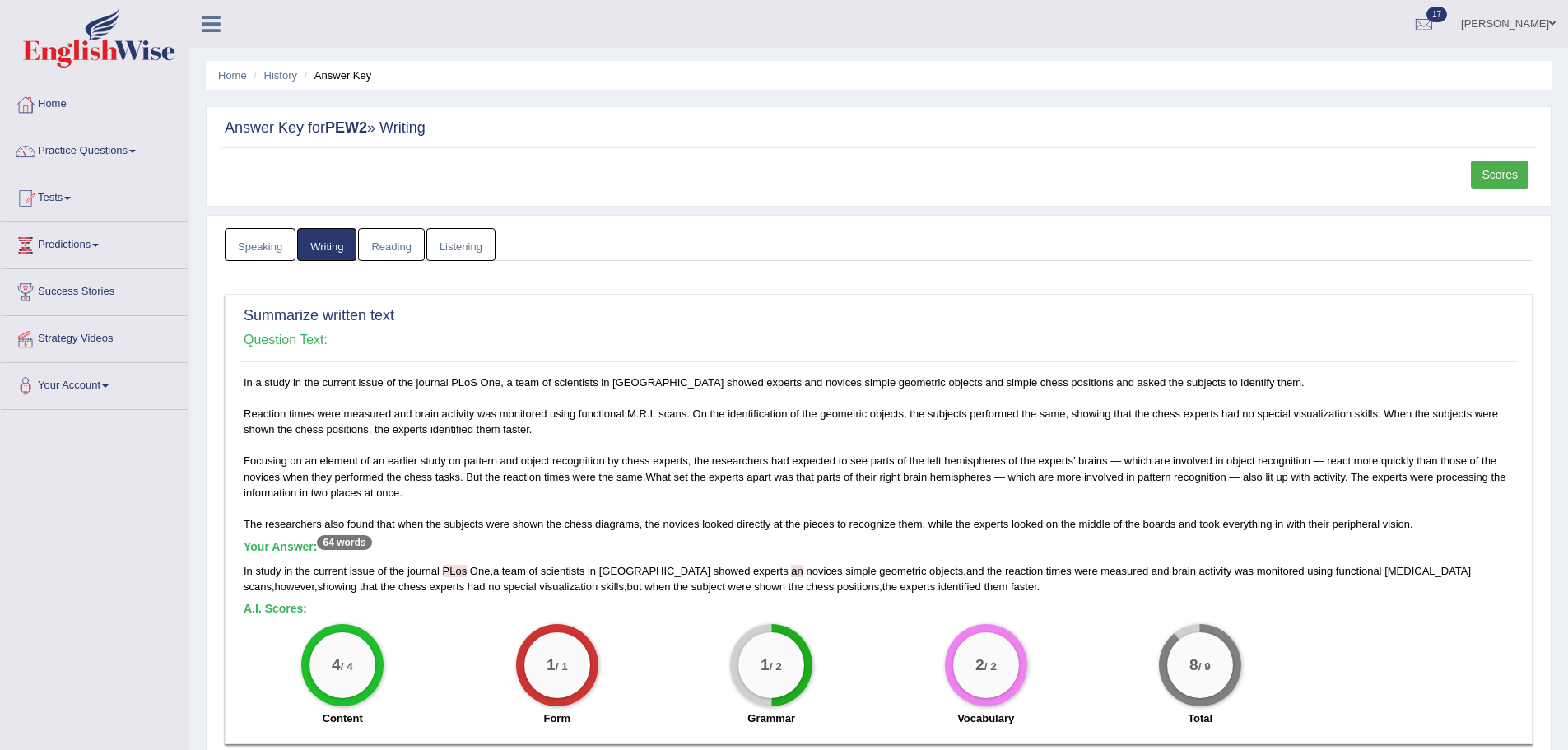
click at [1505, 173] on link "Scores" at bounding box center [1499, 174] width 58 height 28
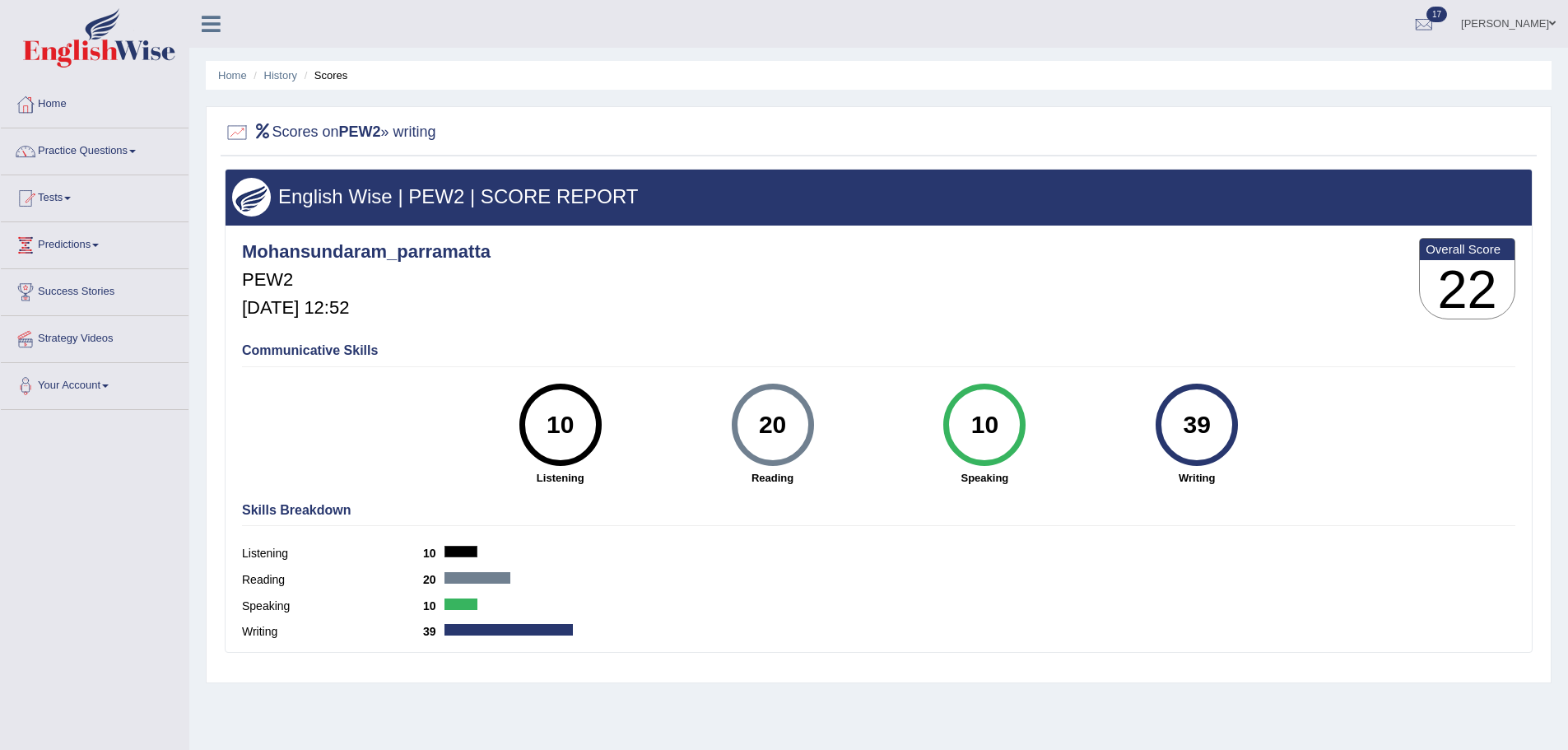
scroll to position [114, 0]
